Goal: Information Seeking & Learning: Check status

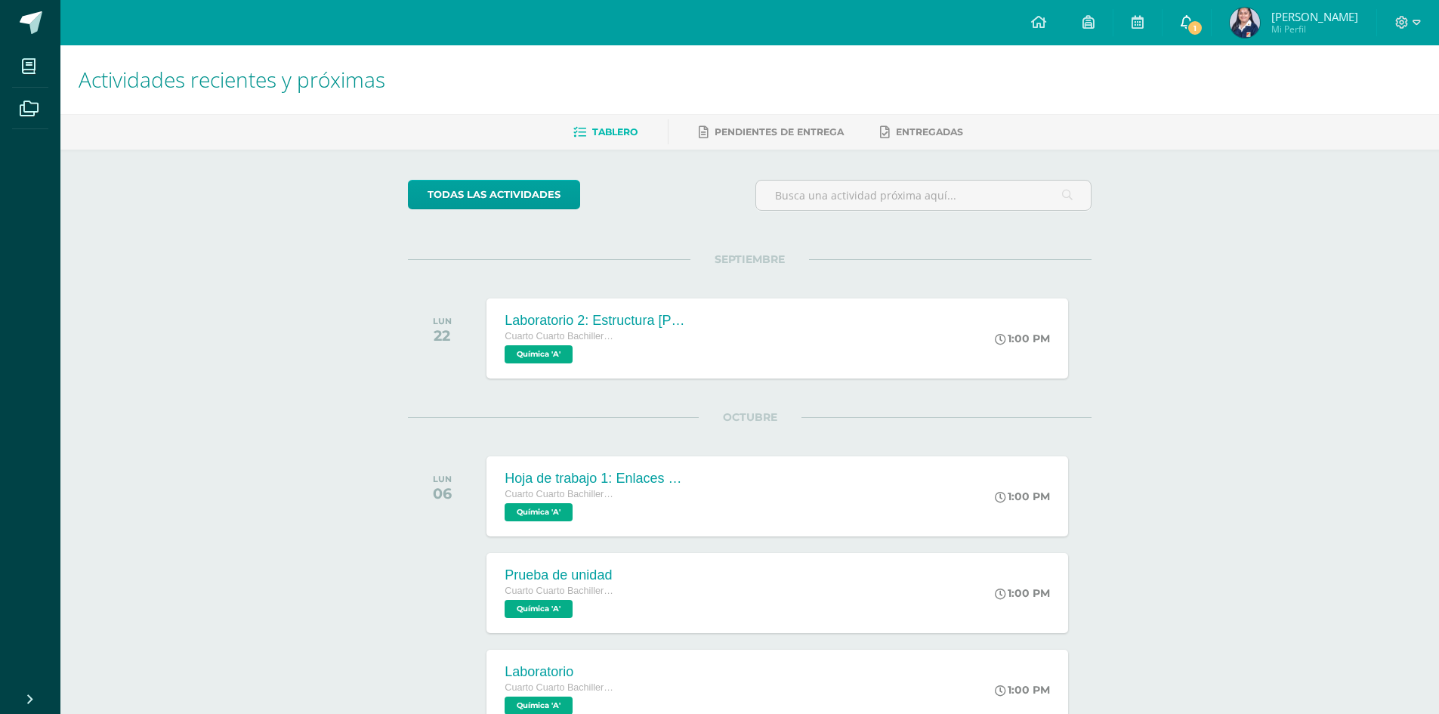
click at [1193, 25] on icon at bounding box center [1187, 22] width 12 height 14
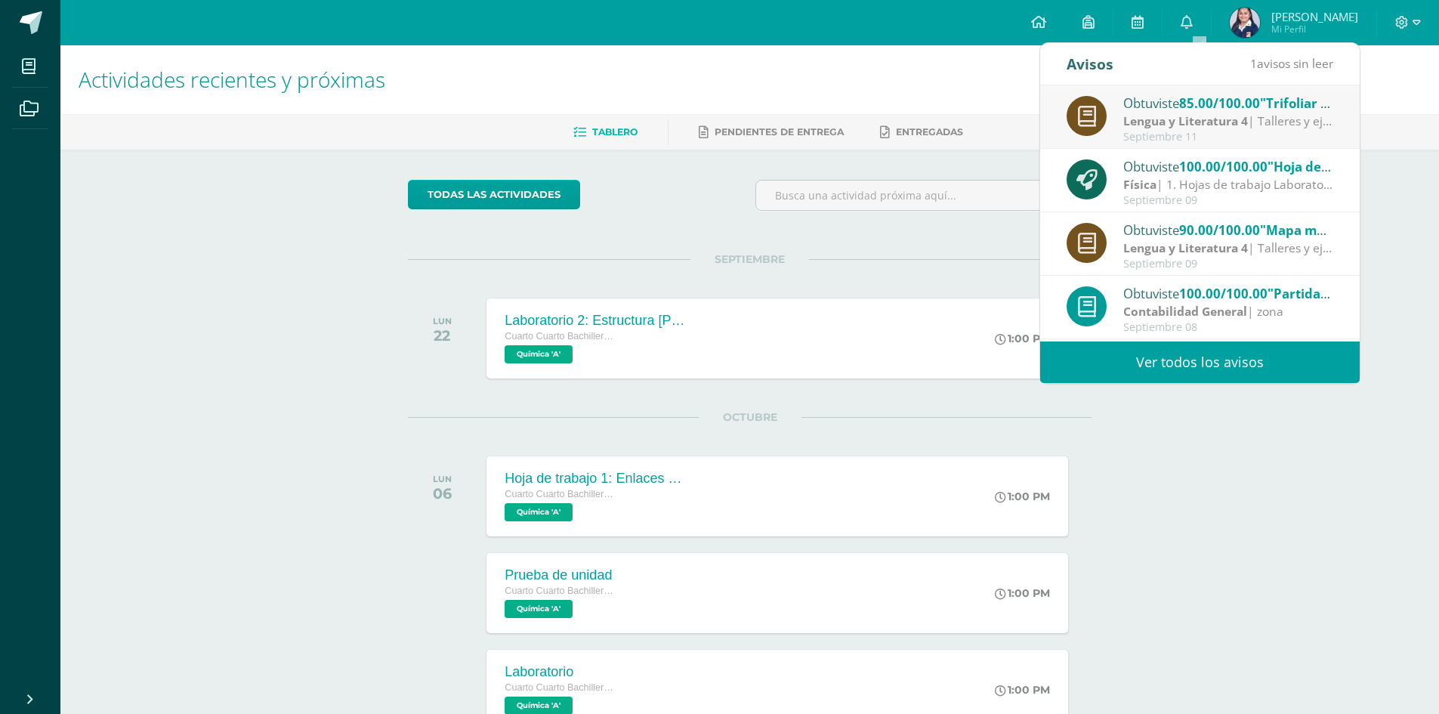
click at [1176, 97] on div "Obtuviste 85.00/100.00 "Trifoliar Libro LSS" en Lengua y Literatura 4" at bounding box center [1229, 103] width 210 height 20
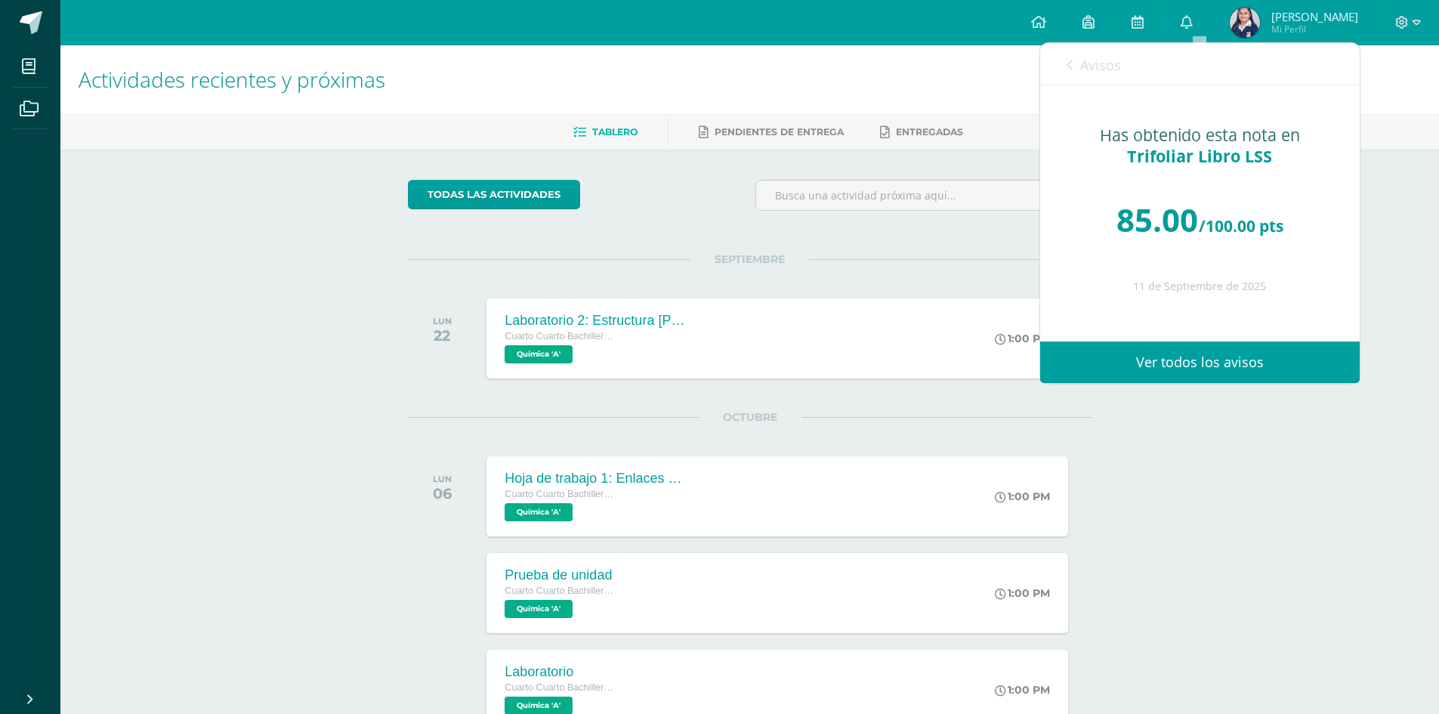
click at [1077, 69] on link "Avisos" at bounding box center [1094, 64] width 54 height 43
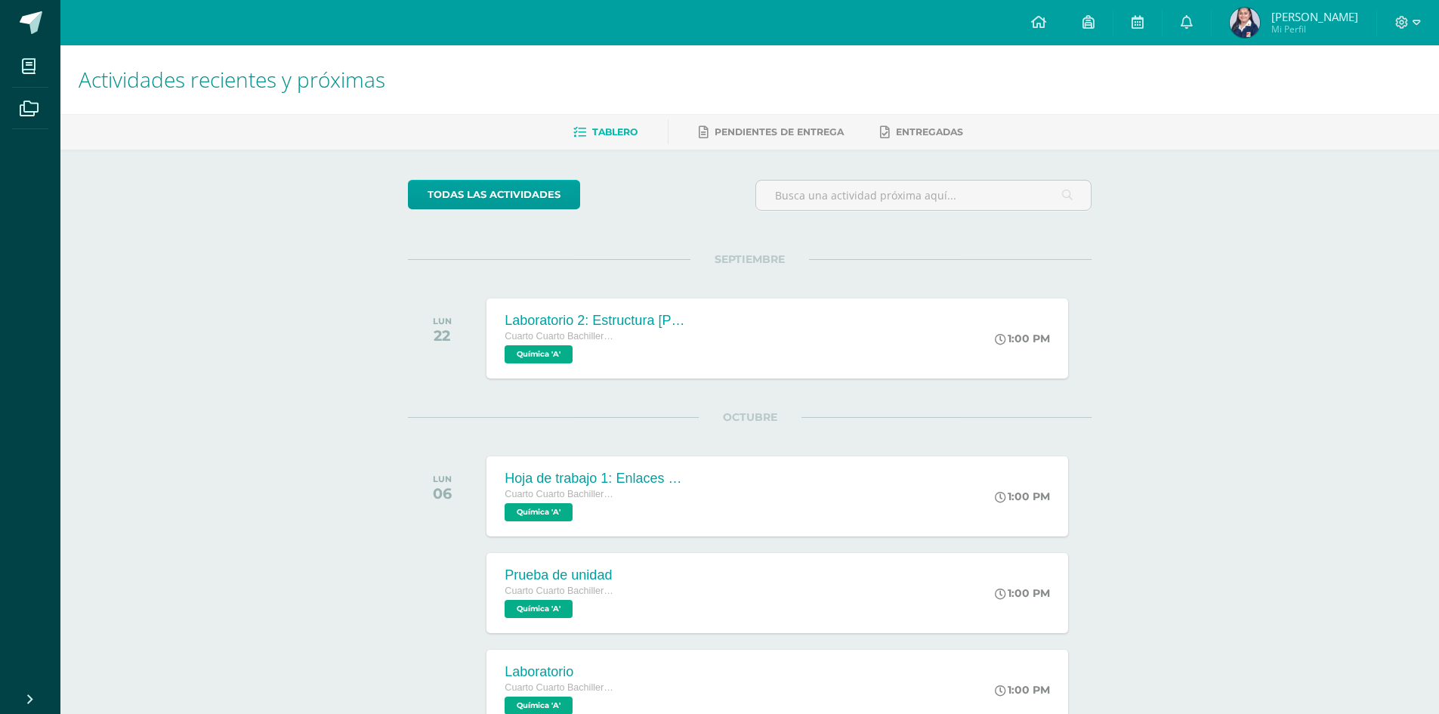
click at [607, 230] on div "todas las Actividades No tienes actividades Échale un vistazo a los demás perío…" at bounding box center [750, 562] width 744 height 824
click at [1316, 39] on link "Sara Elizabeth Mi Perfil" at bounding box center [1294, 22] width 165 height 45
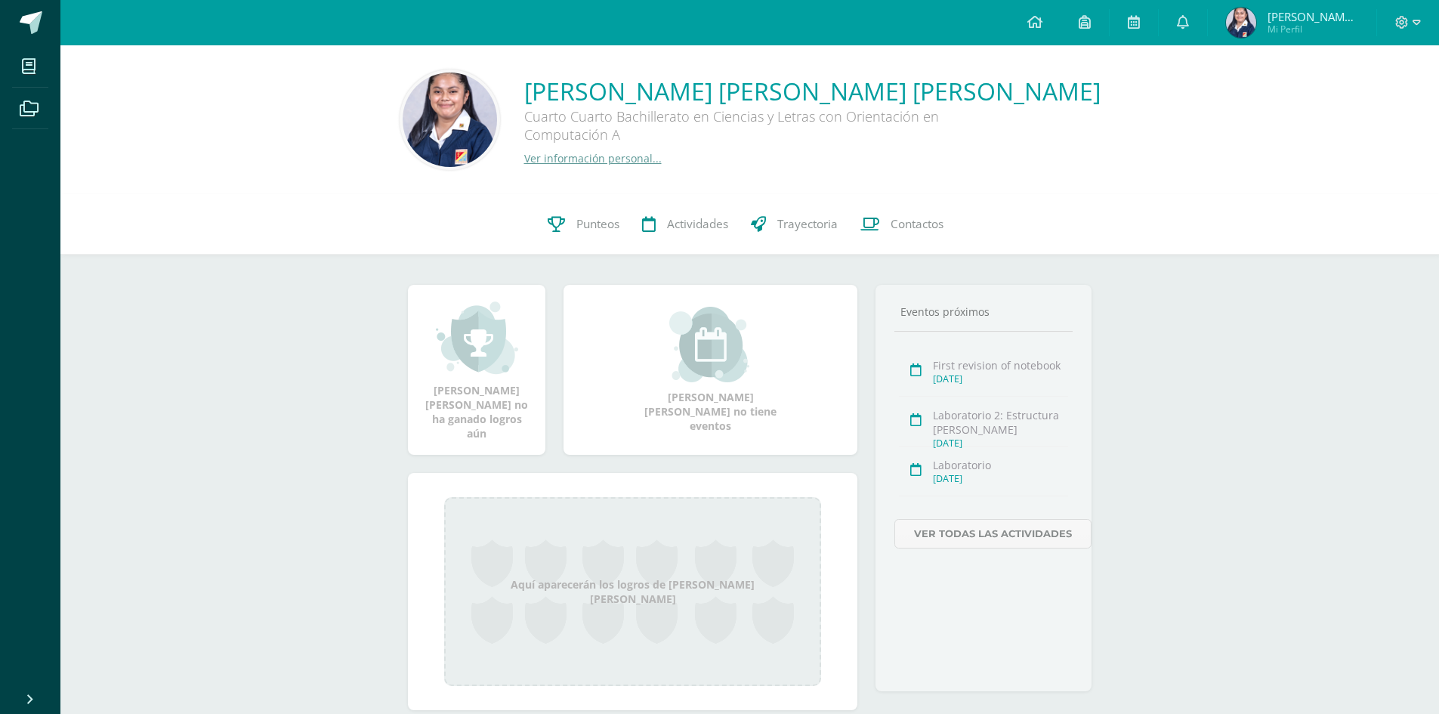
click at [556, 186] on div "Sara Elizabeth Rivera García Cuarto Cuarto Bachillerato en Ciencias y Letras co…" at bounding box center [749, 119] width 1379 height 149
click at [577, 228] on span "Punteos" at bounding box center [598, 224] width 43 height 16
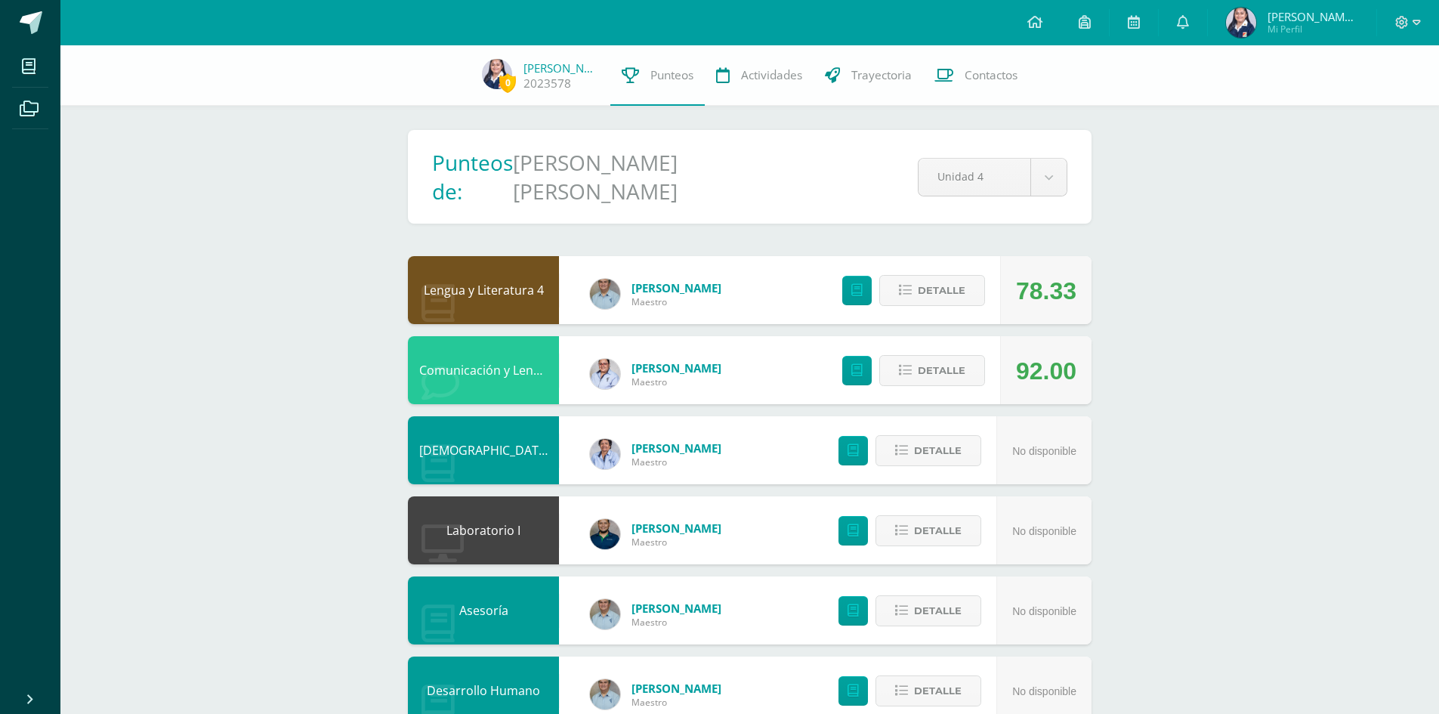
scroll to position [624, 0]
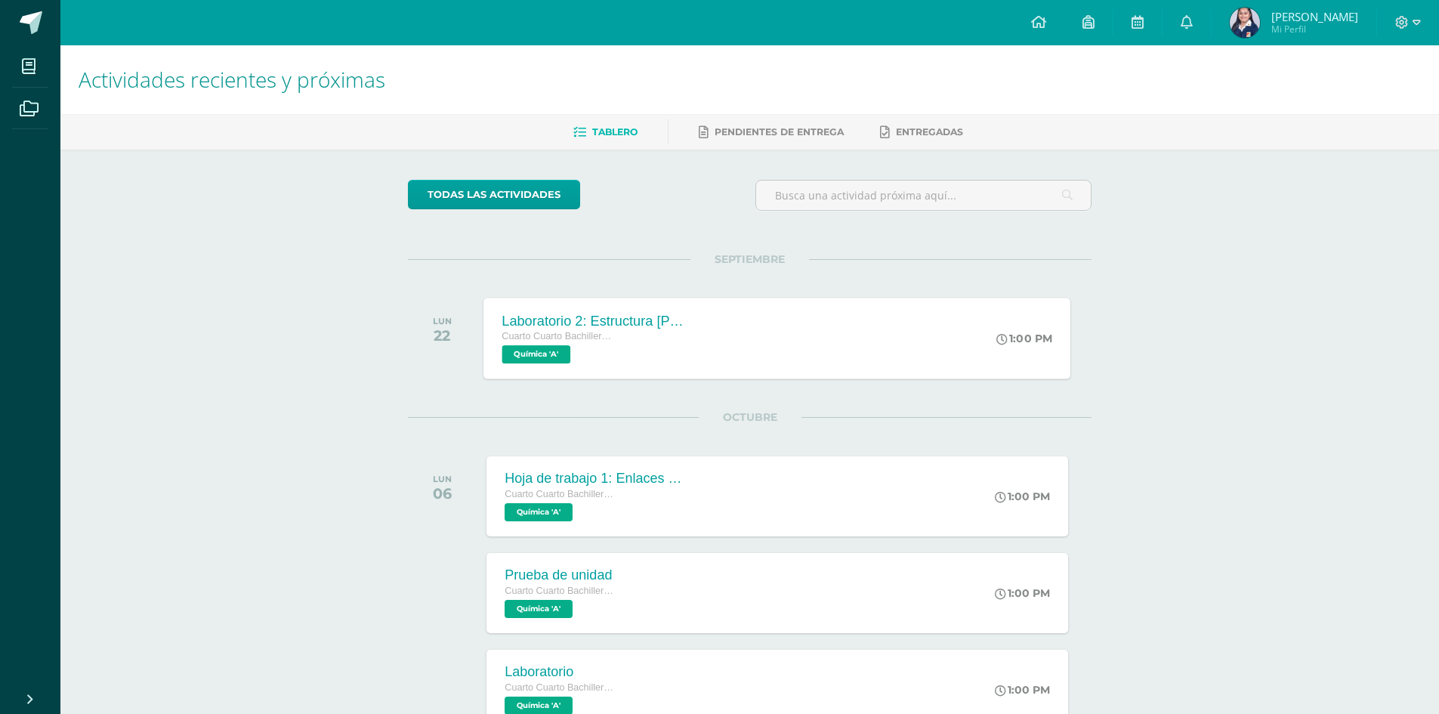
click at [703, 344] on div "Laboratorio 2: Estructura de Lewis Cuarto Cuarto Bachillerato en Ciencias y Let…" at bounding box center [594, 338] width 220 height 81
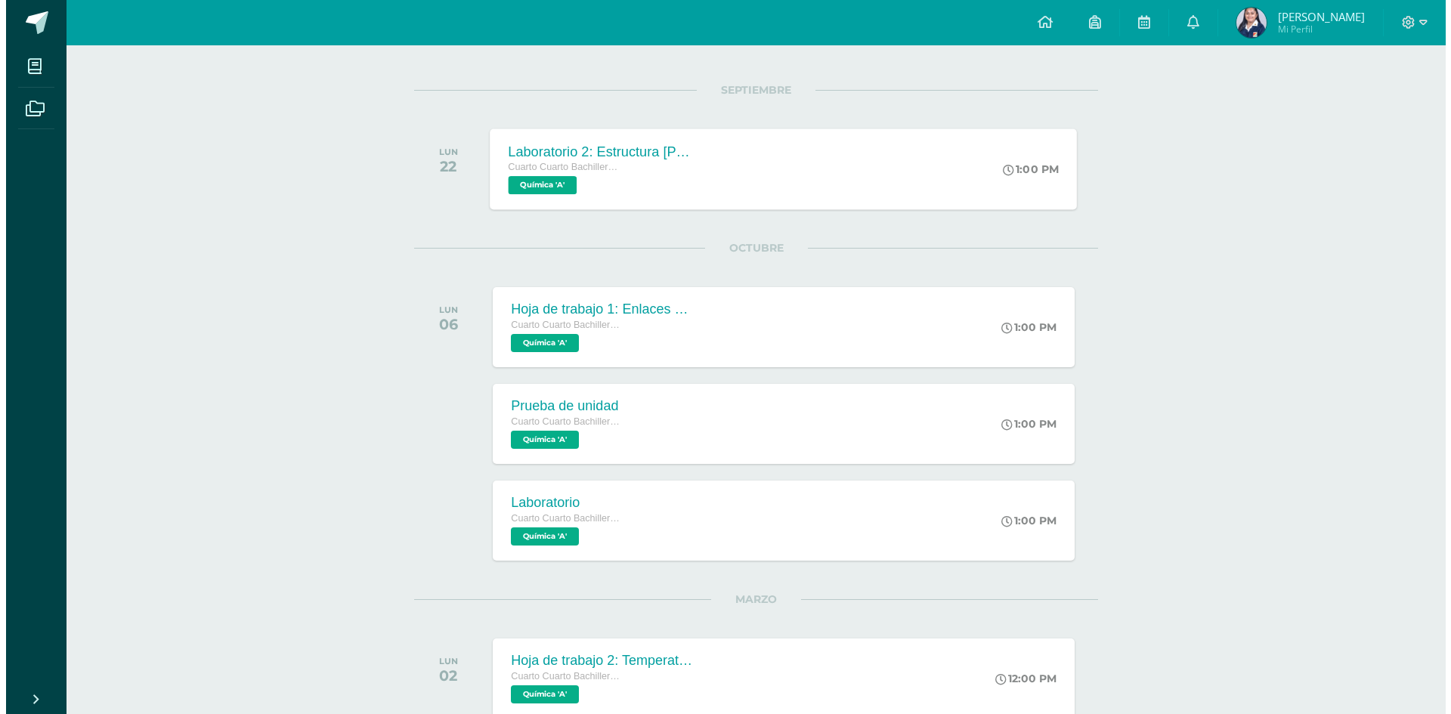
scroll to position [227, 0]
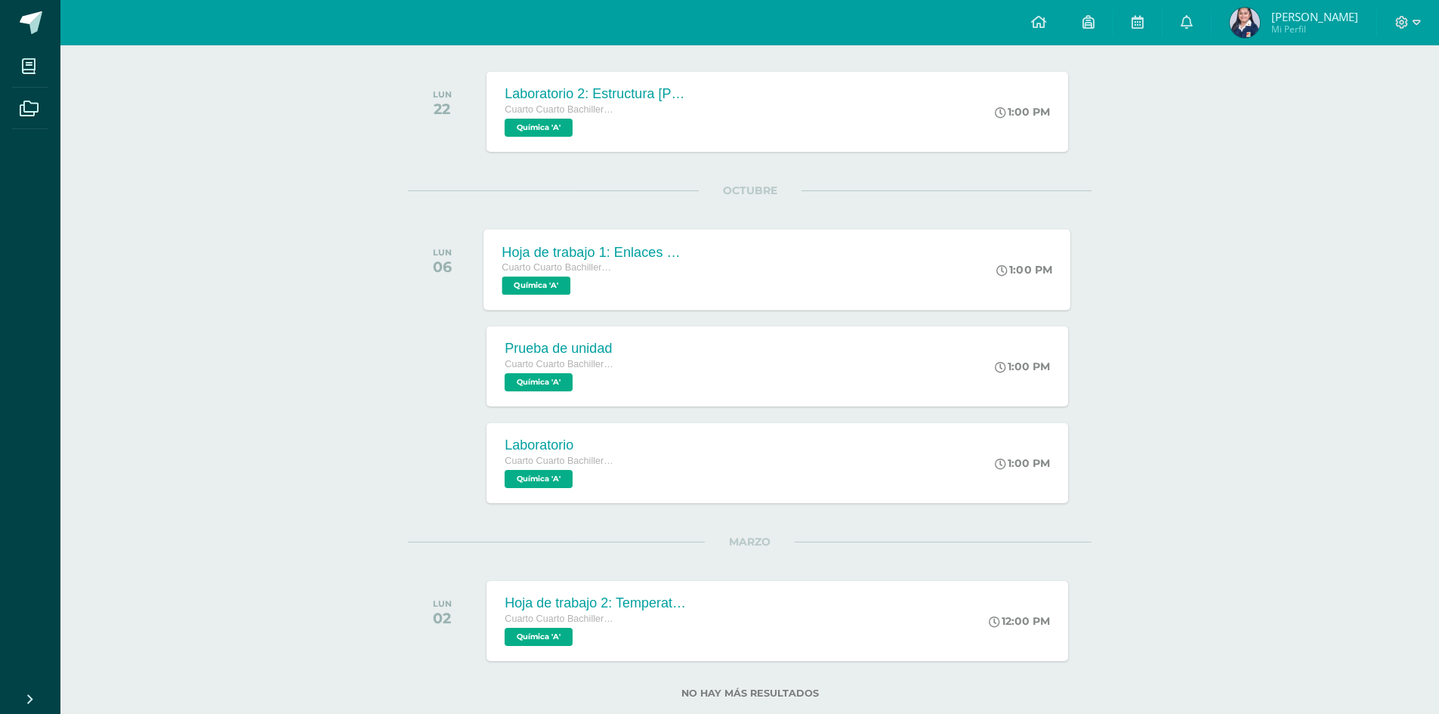
click at [720, 249] on div "Hoja de trabajo 1: Enlaces y estructura de Lewis Cuarto Cuarto Bachillerato en …" at bounding box center [777, 269] width 587 height 81
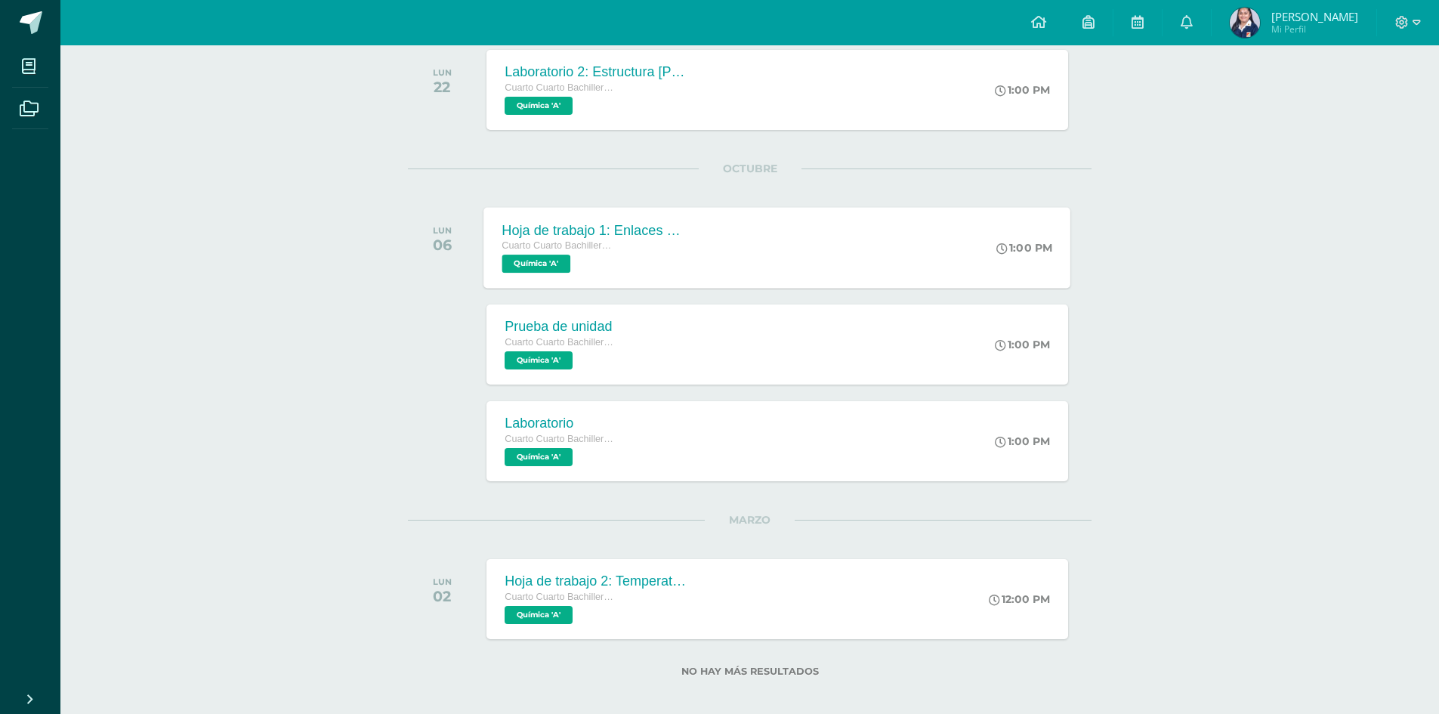
scroll to position [260, 0]
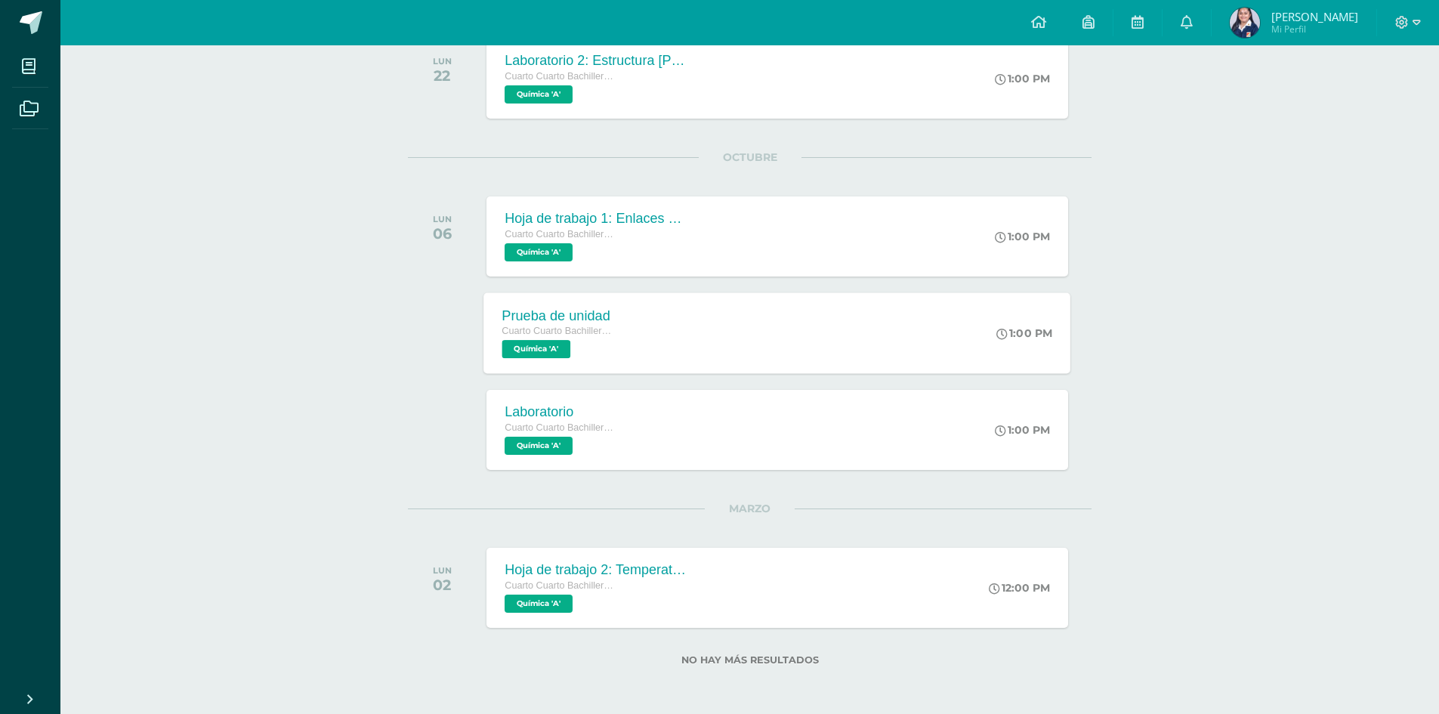
click at [712, 319] on div "Prueba de unidad Cuarto Cuarto Bachillerato en Ciencias y Letras con Orientació…" at bounding box center [777, 332] width 587 height 81
click at [666, 430] on div "Laboratorio Cuarto Cuarto Bachillerato en Ciencias y Letras con Orientación en …" at bounding box center [777, 429] width 587 height 81
click at [657, 577] on div "Hoja de trabajo 2: Temperatura" at bounding box center [593, 570] width 183 height 16
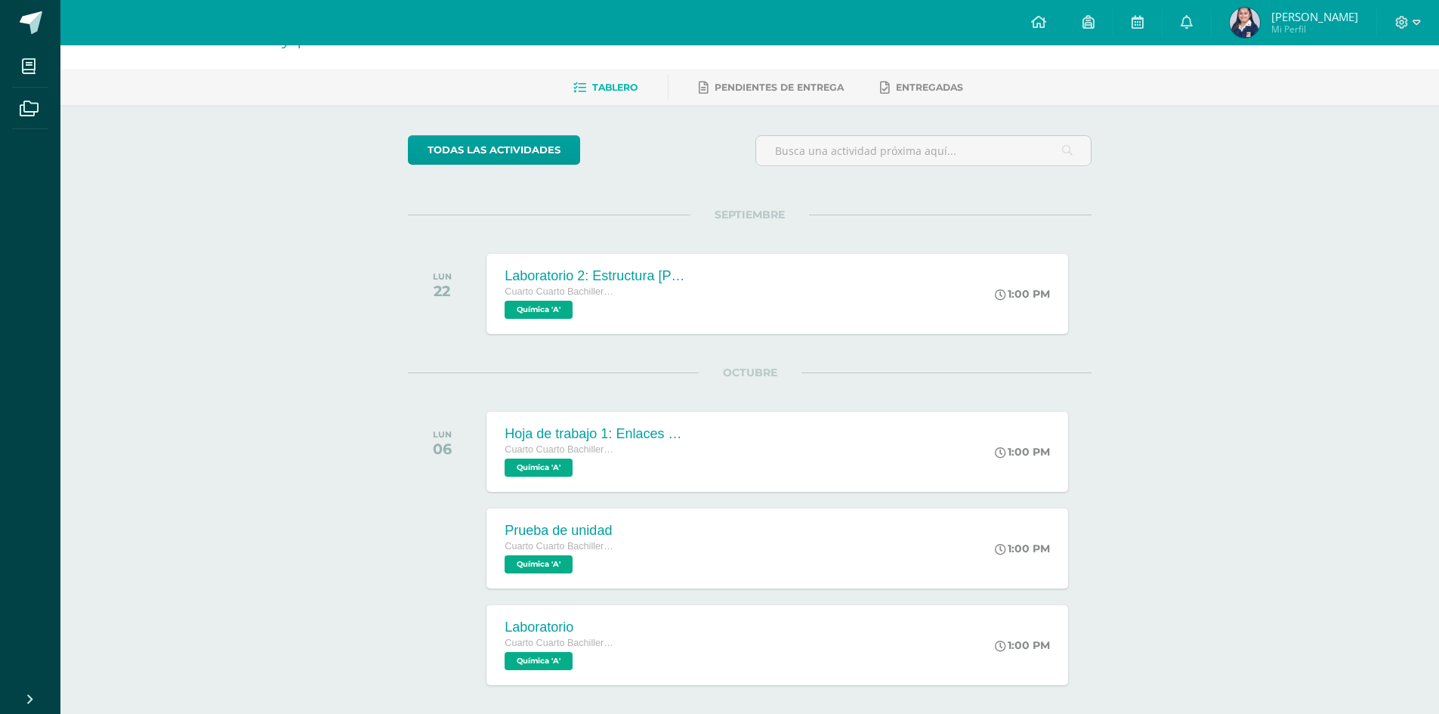
scroll to position [0, 0]
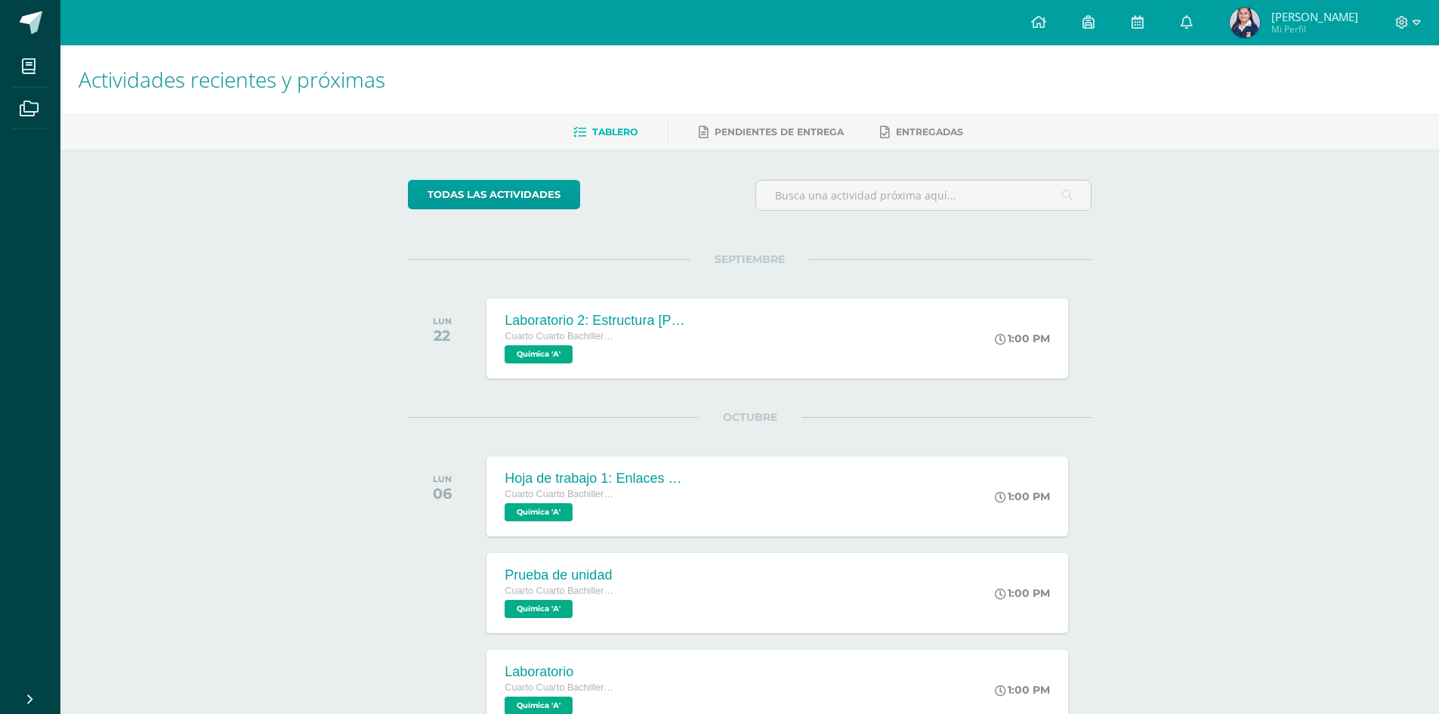
click at [1126, 518] on div "Actividades recientes y próximas Tablero Pendientes de entrega Entregadas todas…" at bounding box center [749, 509] width 1379 height 929
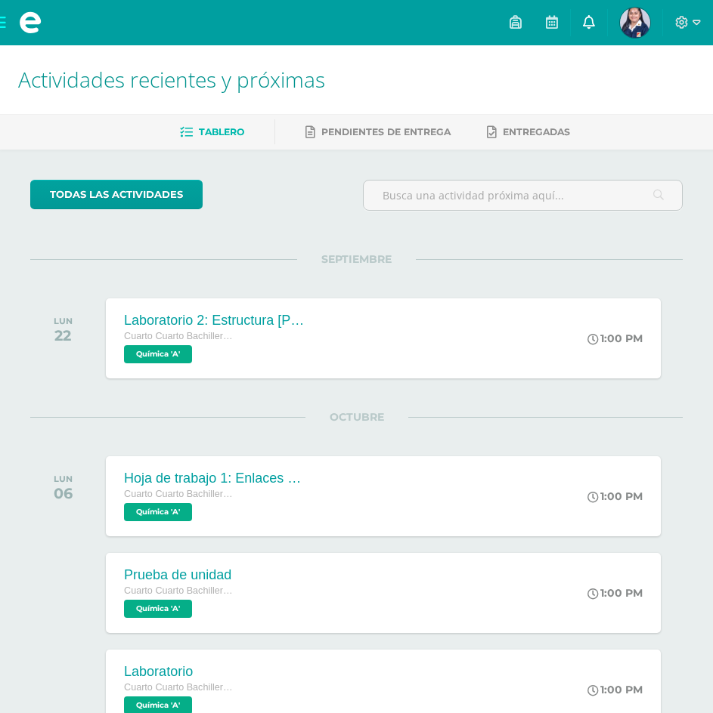
click at [584, 23] on icon at bounding box center [589, 22] width 12 height 14
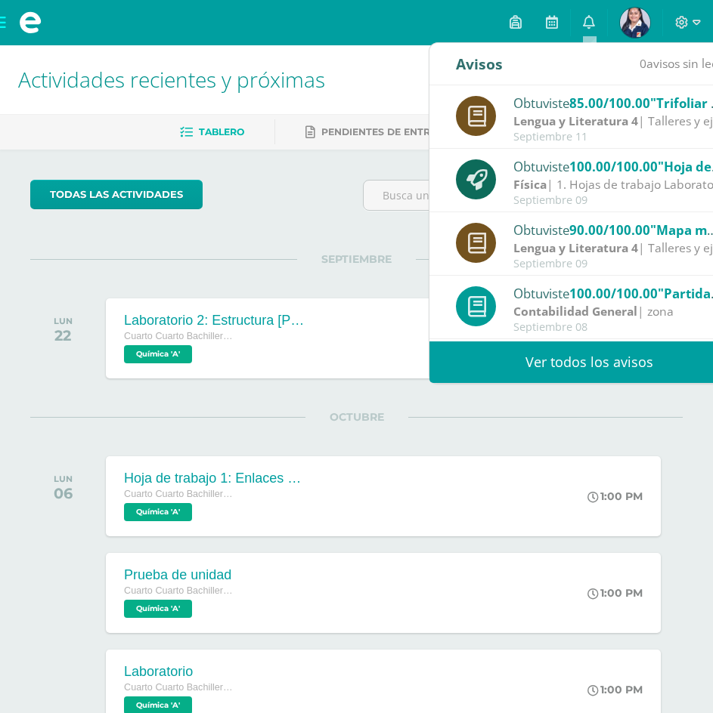
click at [677, 36] on div at bounding box center [688, 22] width 50 height 45
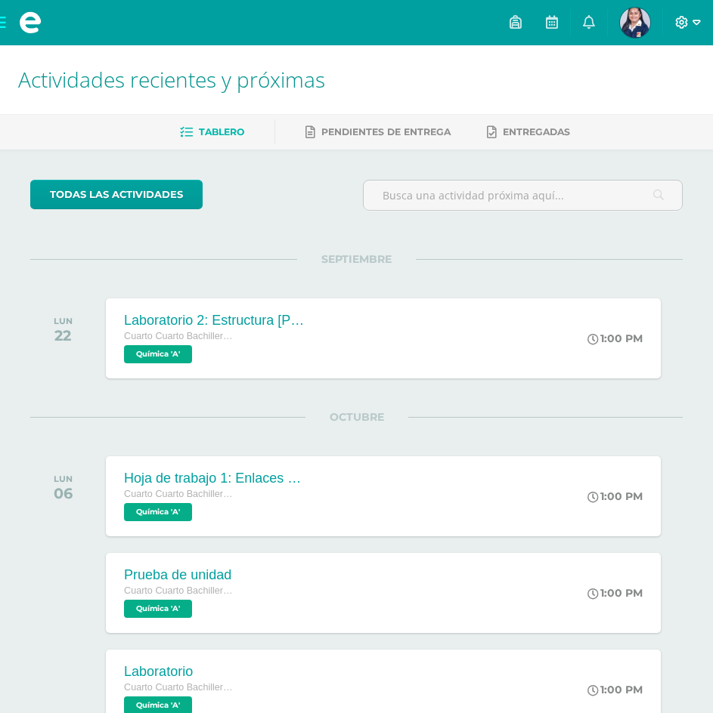
click at [696, 22] on icon at bounding box center [696, 23] width 8 height 14
click at [655, 101] on span "Cerrar sesión" at bounding box center [649, 103] width 68 height 14
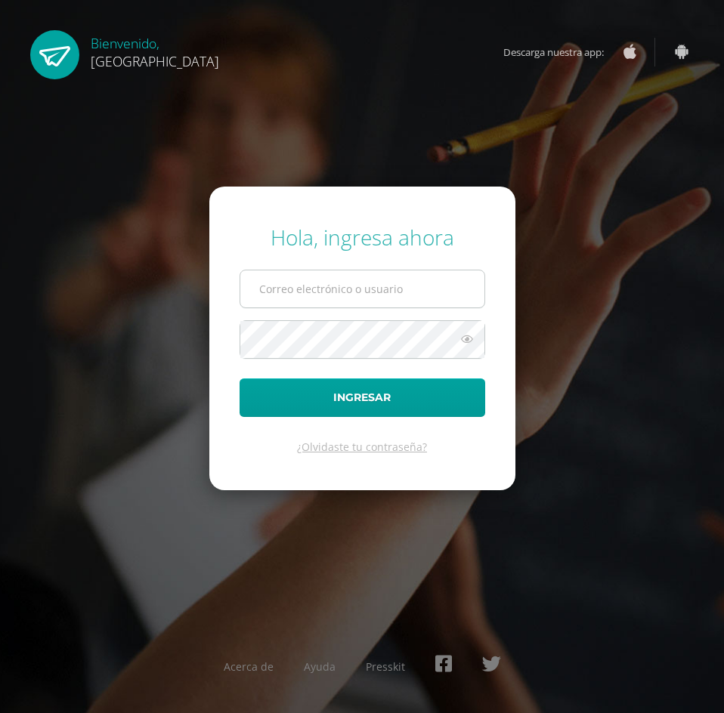
type input "[PERSON_NAME][EMAIL_ADDRESS][DOMAIN_NAME]"
click at [433, 283] on input "[PERSON_NAME][EMAIL_ADDRESS][DOMAIN_NAME]" at bounding box center [362, 288] width 244 height 37
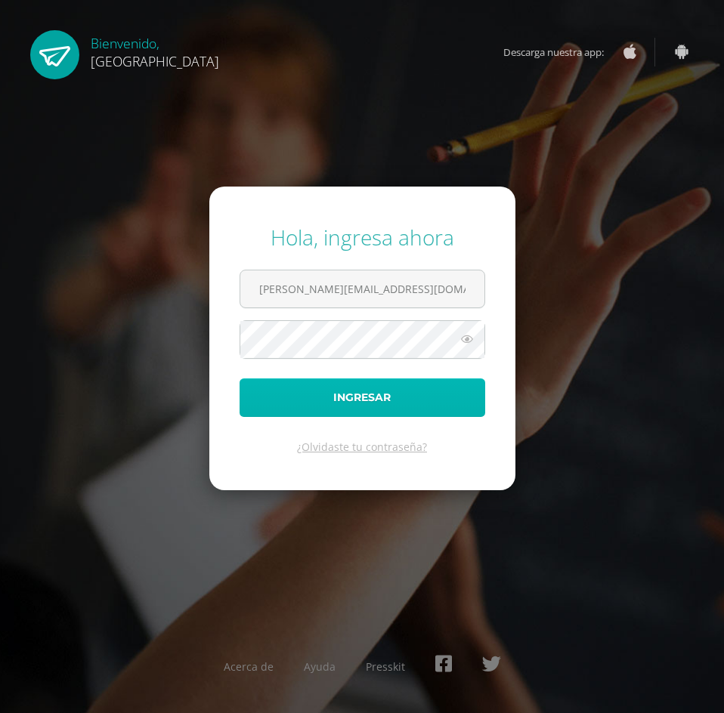
click at [271, 383] on button "Ingresar" at bounding box center [363, 398] width 246 height 39
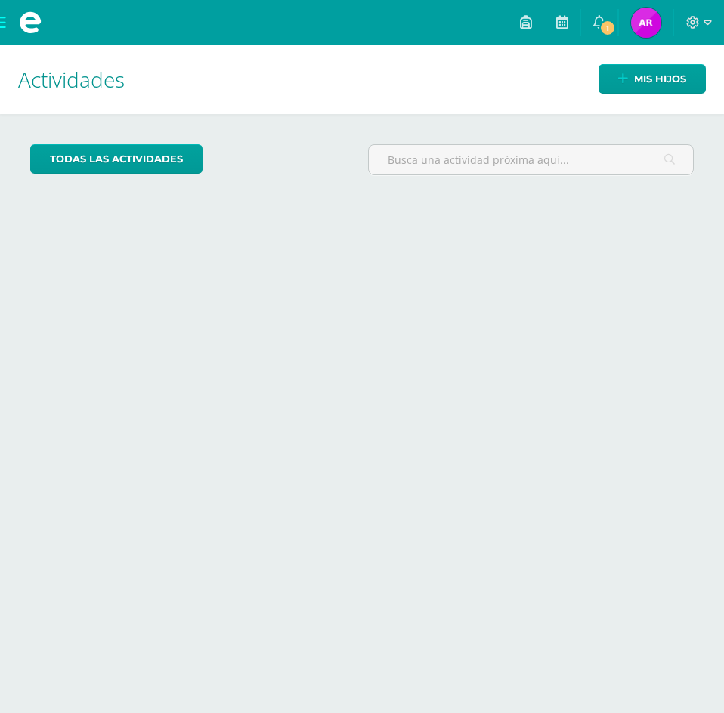
drag, startPoint x: 530, startPoint y: 124, endPoint x: 543, endPoint y: 103, distance: 24.8
click at [530, 124] on div "todas las Actividades No tienes actividades Échale un vistazo a los demás perío…" at bounding box center [362, 166] width 724 height 104
click at [590, 36] on link "1" at bounding box center [599, 22] width 36 height 45
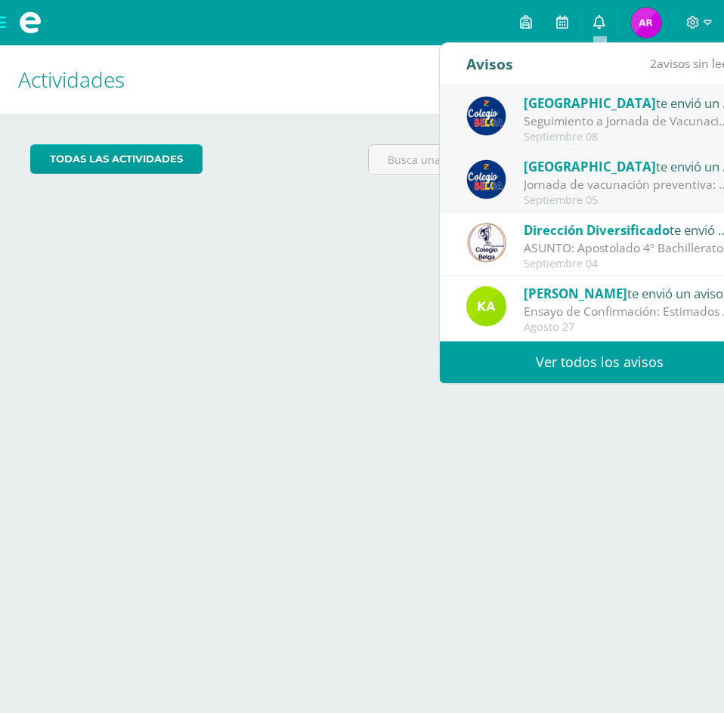
click at [595, 27] on icon at bounding box center [599, 22] width 12 height 14
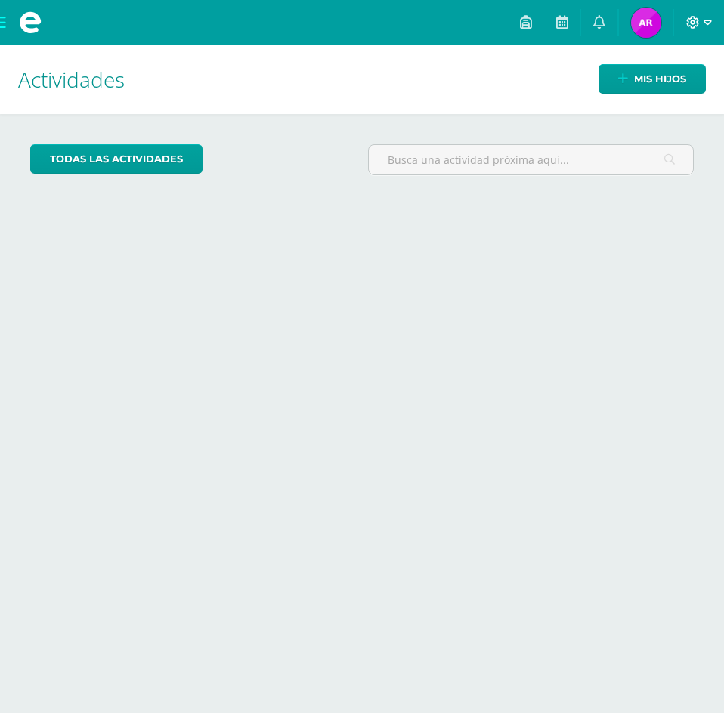
click at [703, 14] on span at bounding box center [699, 22] width 26 height 17
click at [672, 111] on link "Cerrar sesión" at bounding box center [651, 103] width 119 height 22
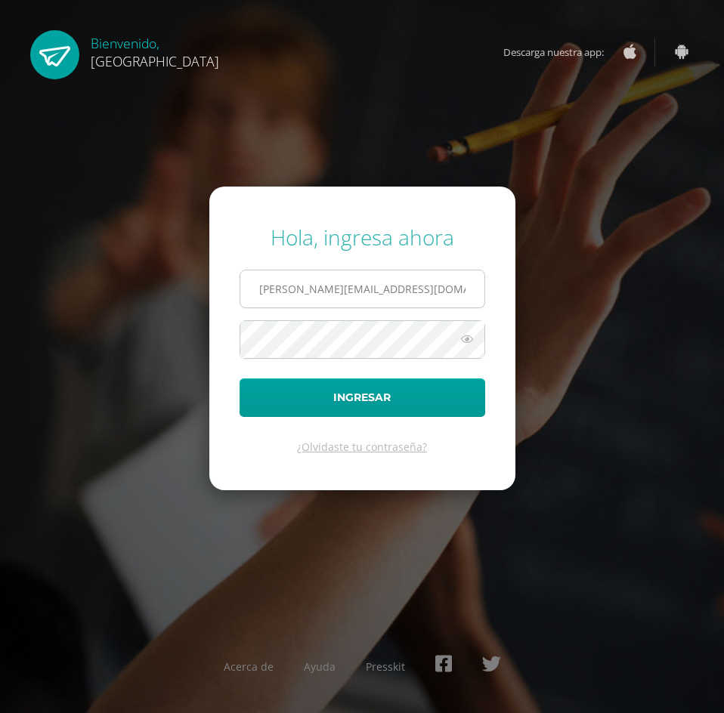
drag, startPoint x: 484, startPoint y: 288, endPoint x: 447, endPoint y: 299, distance: 38.7
click at [475, 292] on span "alfredo.rivera9@icloud.com" at bounding box center [363, 289] width 246 height 39
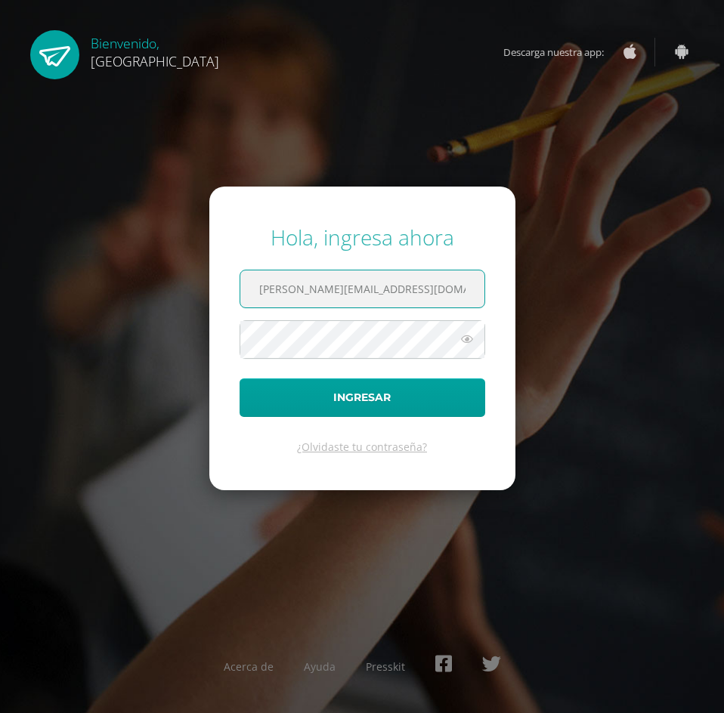
click at [447, 299] on input "[PERSON_NAME][EMAIL_ADDRESS][DOMAIN_NAME]" at bounding box center [362, 288] width 244 height 37
type input "2023578"
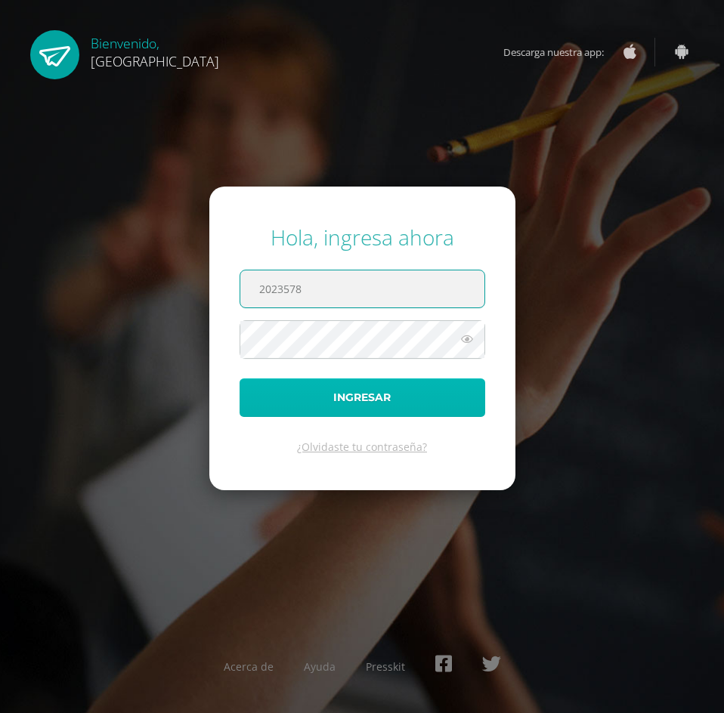
click at [401, 394] on button "Ingresar" at bounding box center [363, 398] width 246 height 39
